Goal: Information Seeking & Learning: Find specific fact

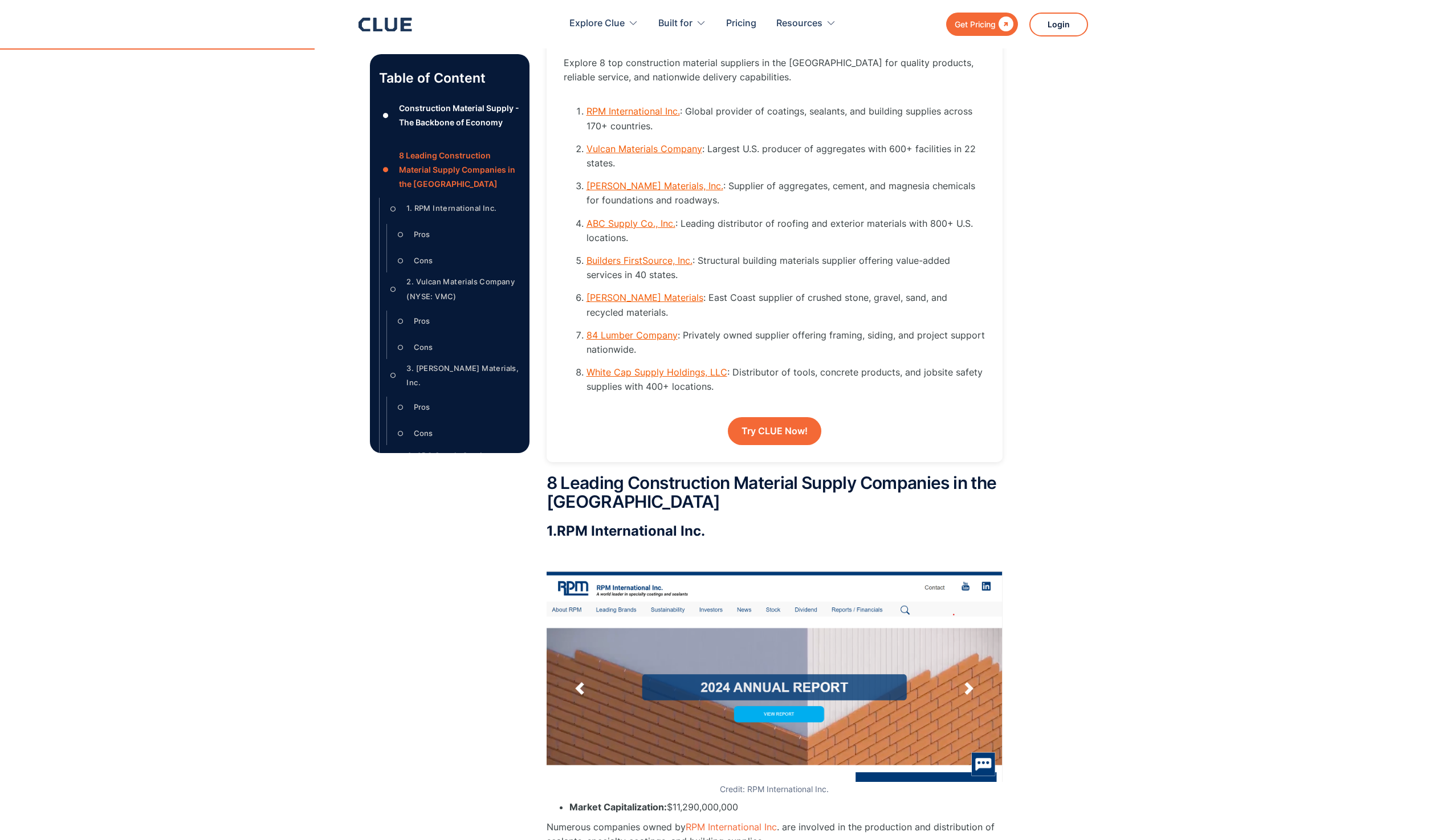
scroll to position [1516, 0]
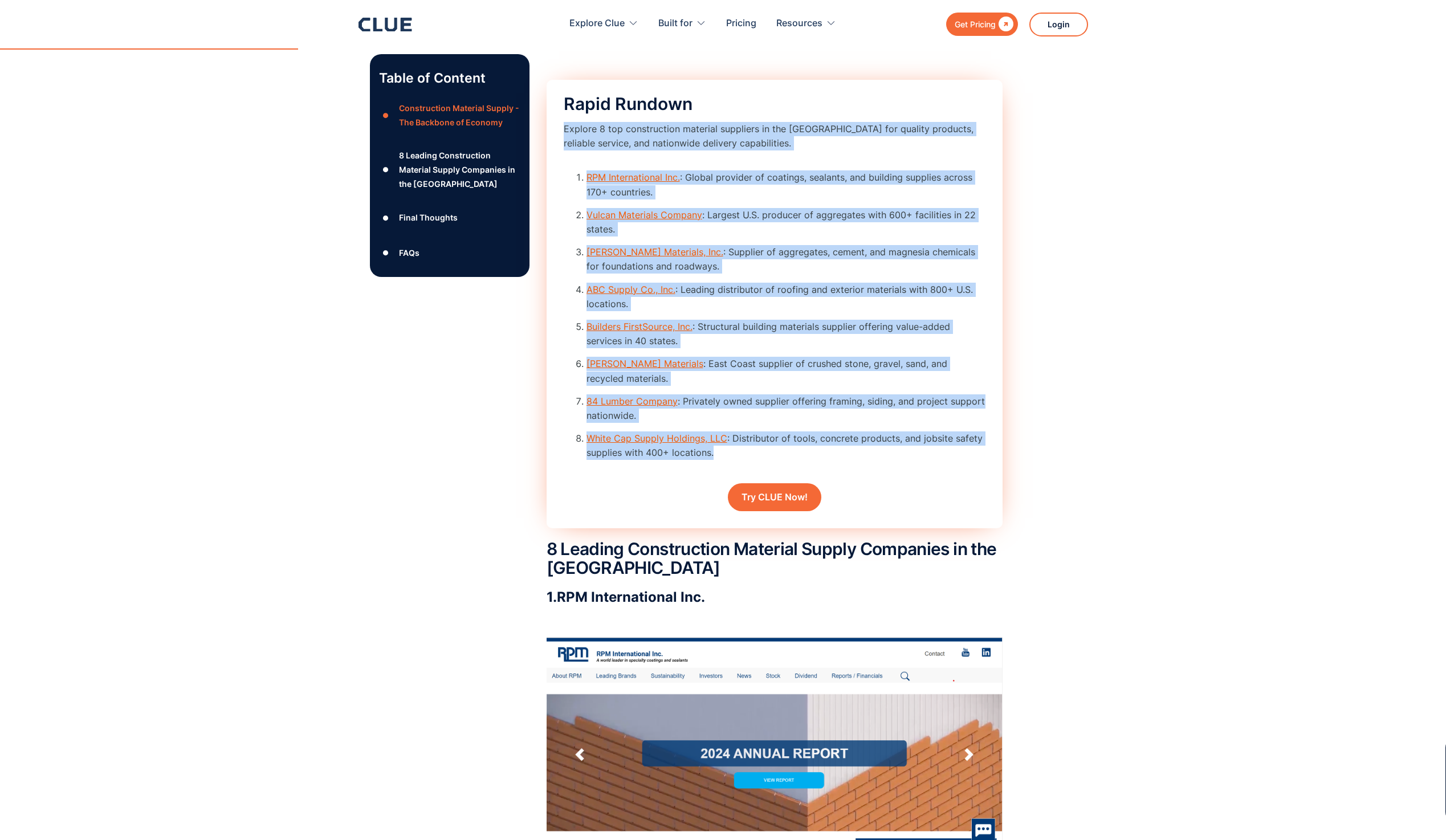
drag, startPoint x: 564, startPoint y: 146, endPoint x: 748, endPoint y: 469, distance: 371.7
click at [748, 469] on div "Rapid Rundown Explore 8 top construction material suppliers in the [GEOGRAPHIC_…" at bounding box center [775, 304] width 456 height 449
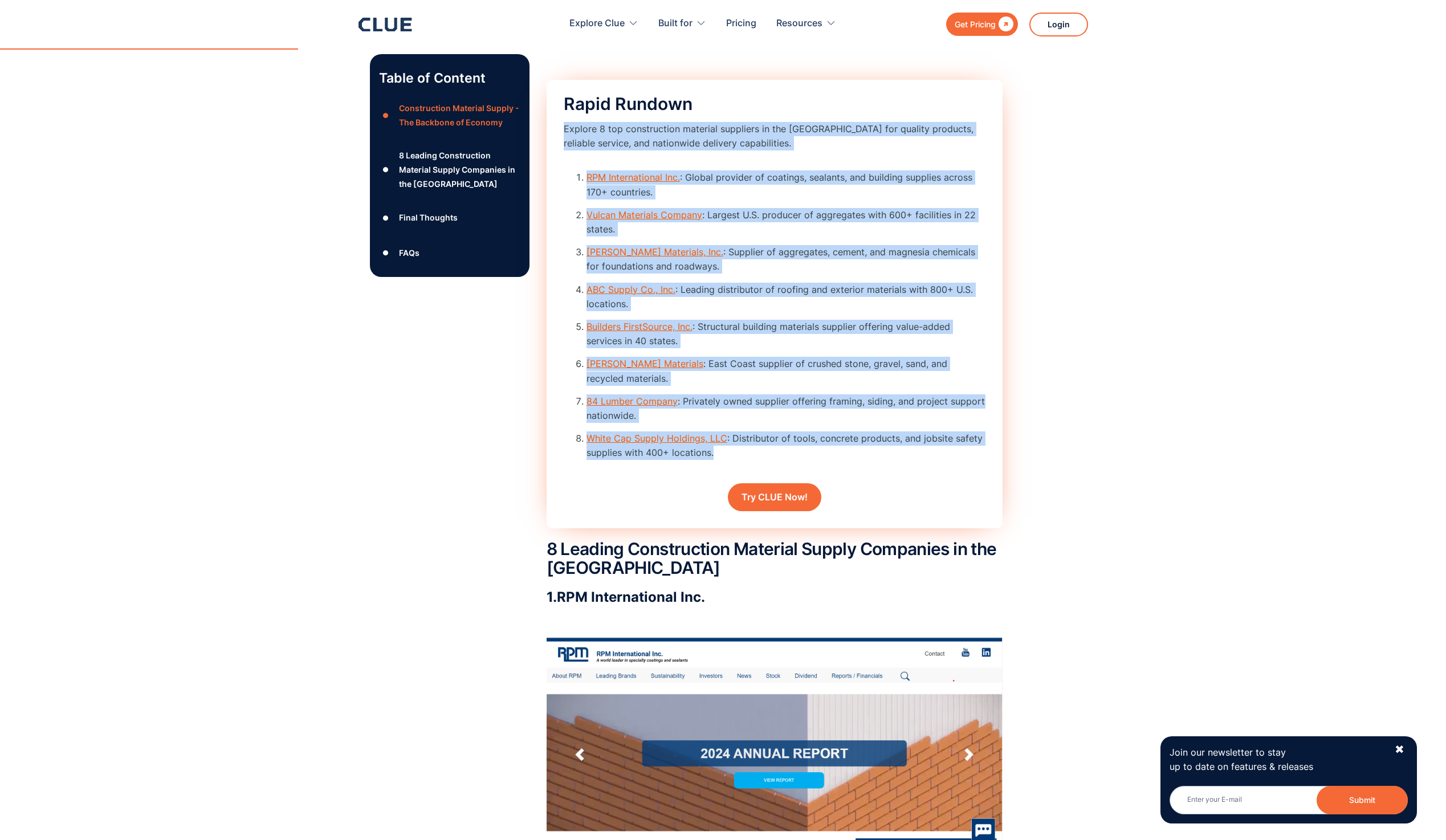
copy div "Explore 8 top construction material suppliers in the [GEOGRAPHIC_DATA] for qual…"
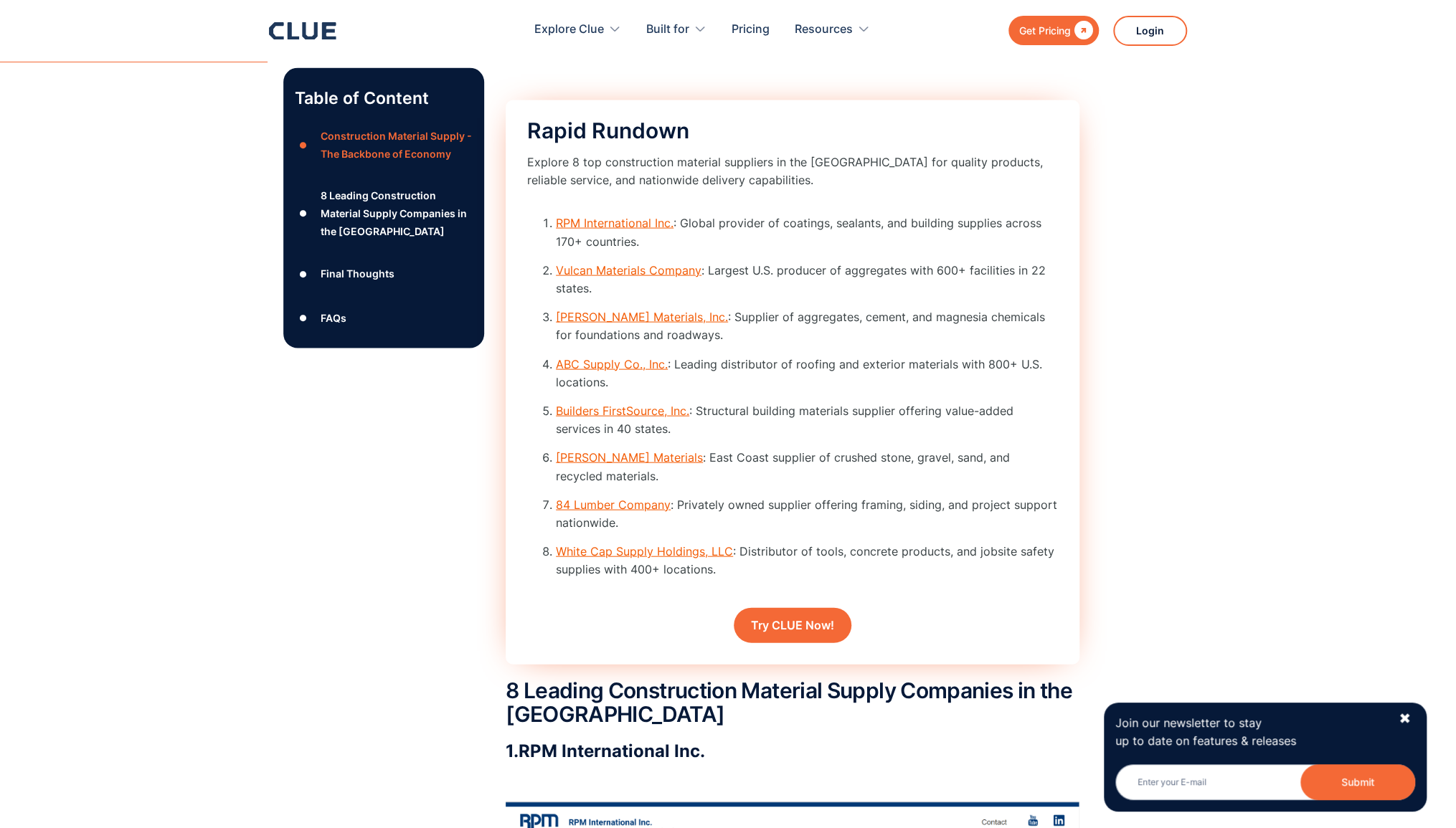
click at [635, 230] on link "RPM International Inc." at bounding box center [615, 222] width 118 height 14
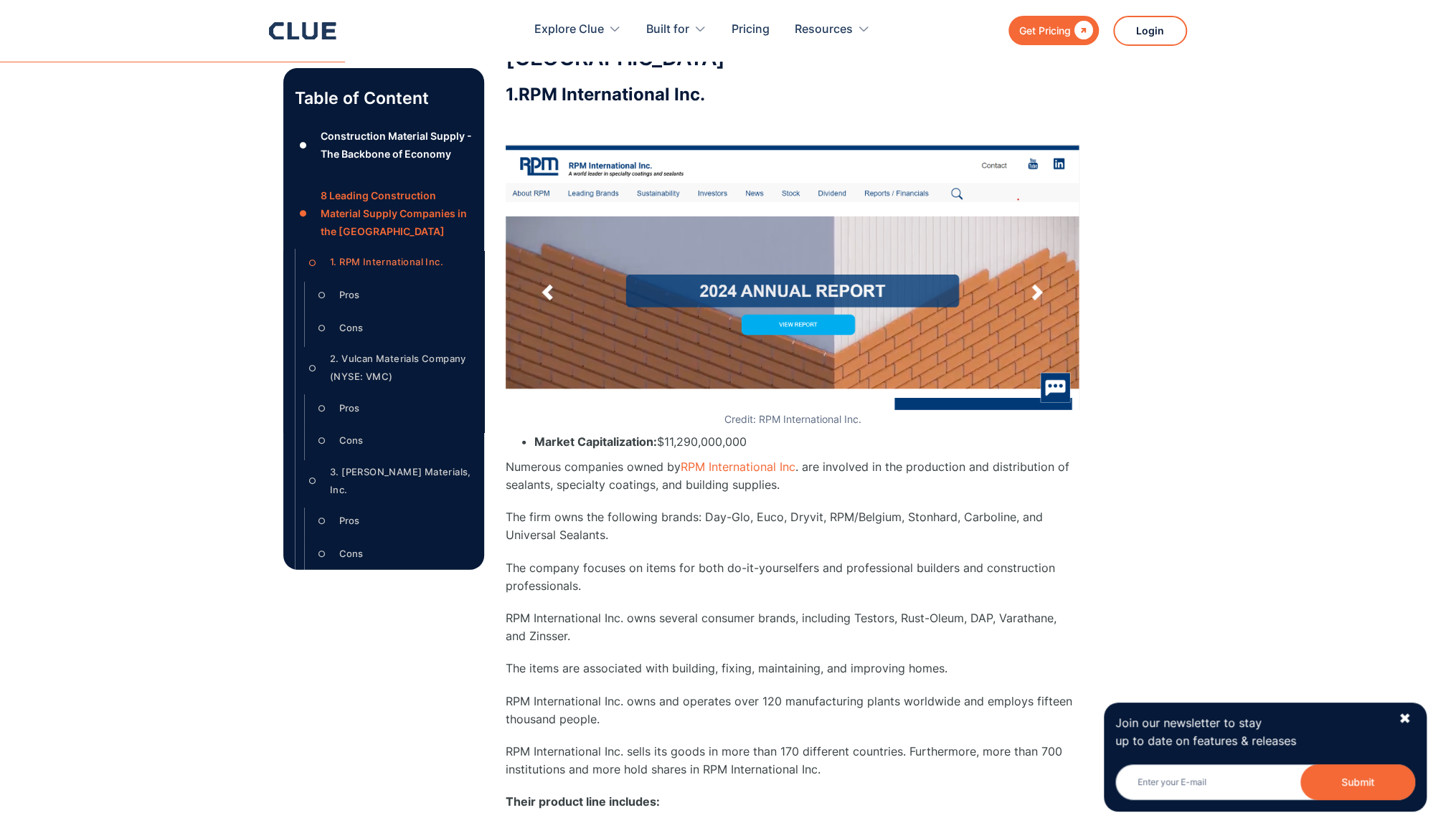
scroll to position [2591, 0]
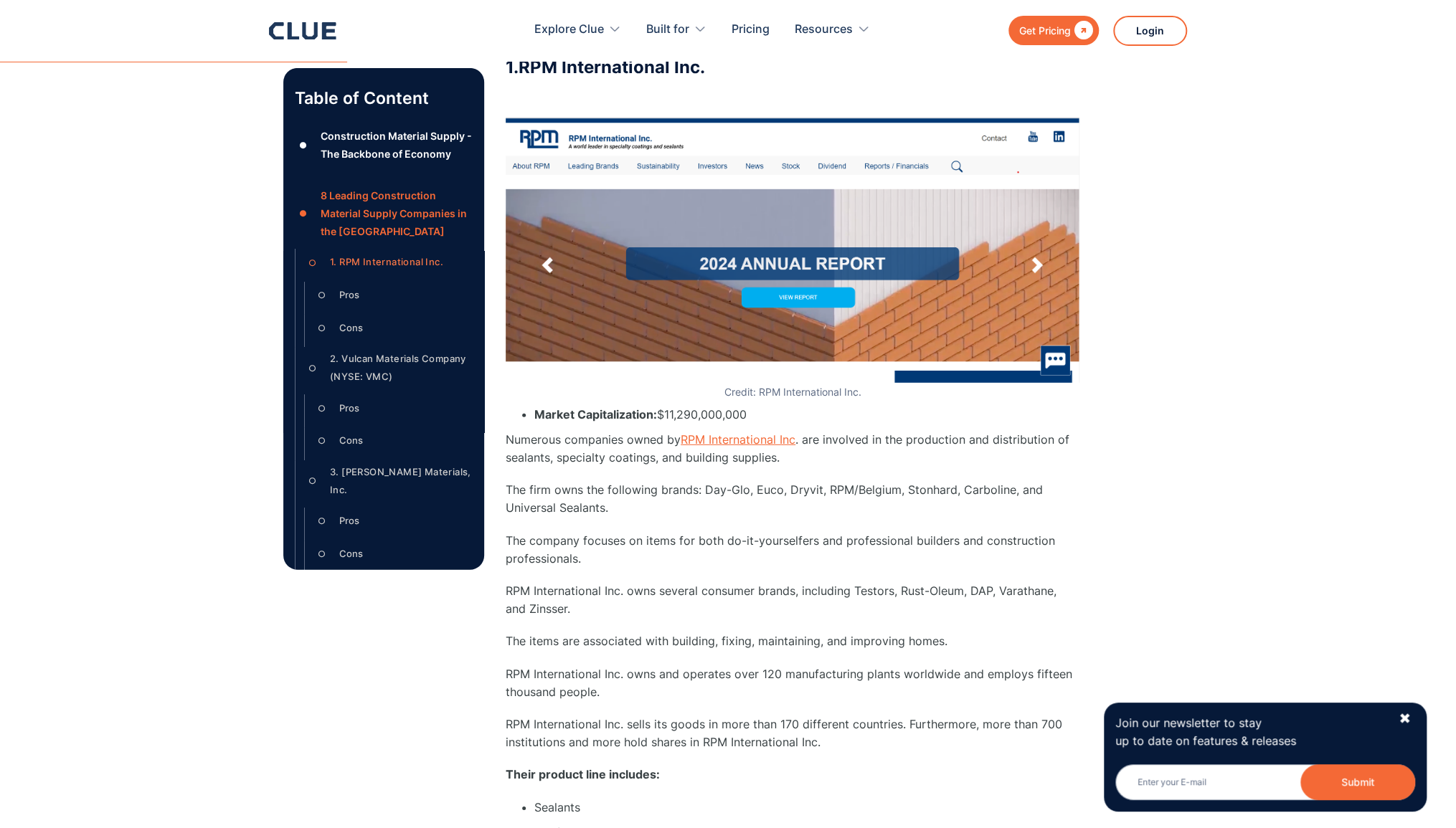
click at [722, 445] on link "RPM International Inc" at bounding box center [738, 439] width 115 height 14
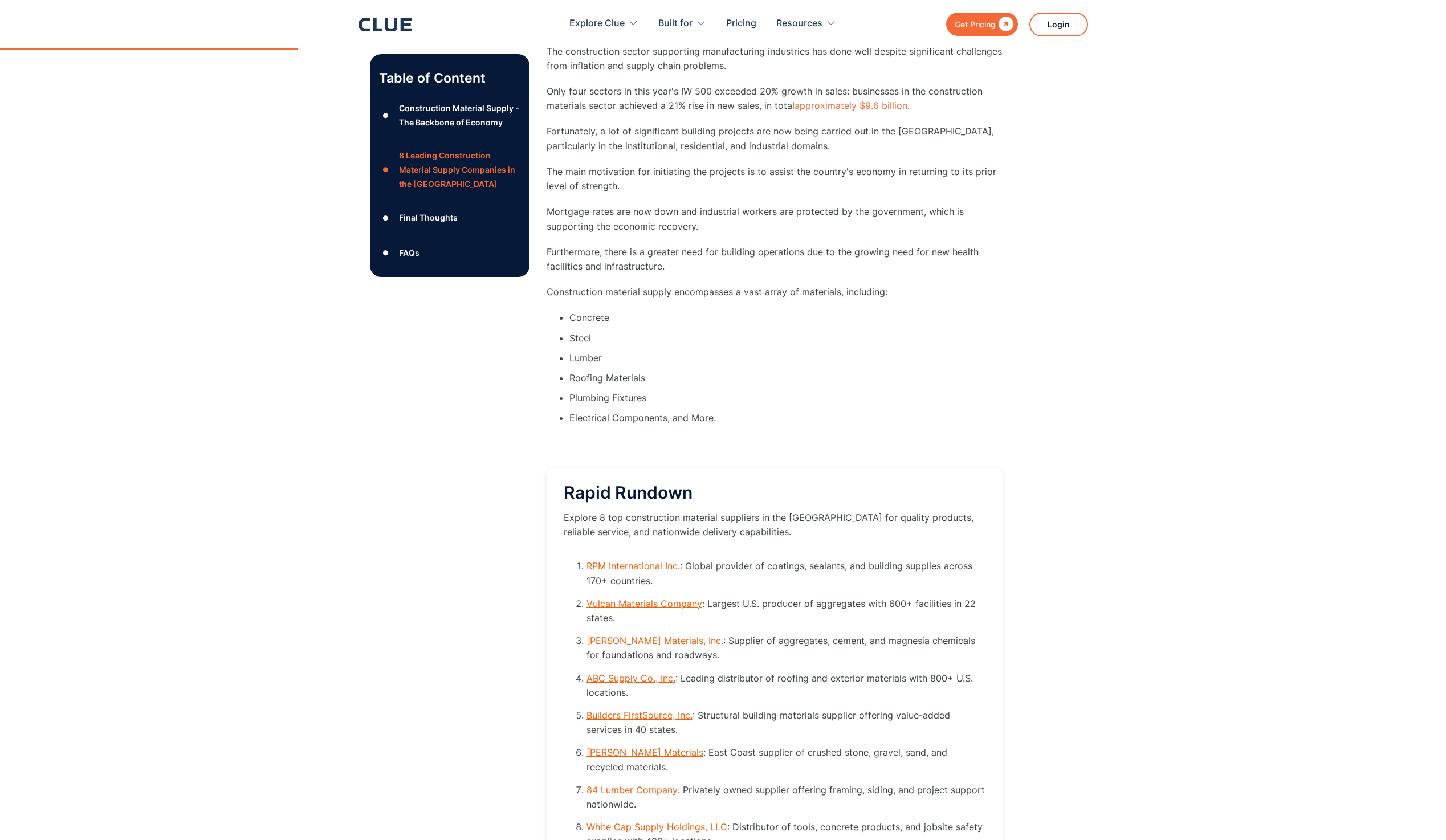
scroll to position [2459, 0]
